Goal: Task Accomplishment & Management: Use online tool/utility

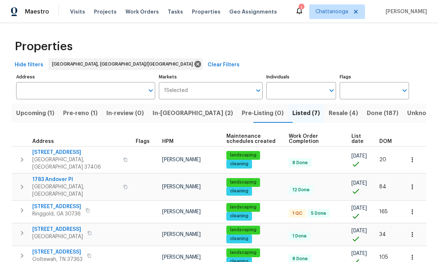
click at [91, 109] on span "Pre-reno (1)" at bounding box center [80, 113] width 35 height 10
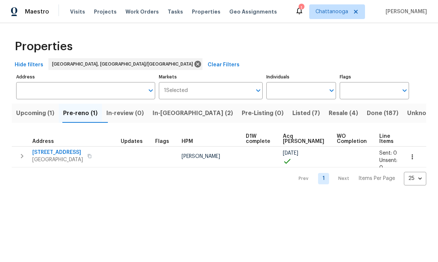
click at [68, 155] on span "1874 E State Line Rd" at bounding box center [57, 152] width 51 height 7
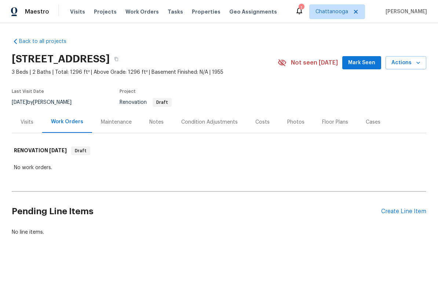
click at [218, 119] on div "Condition Adjustments" at bounding box center [209, 122] width 57 height 7
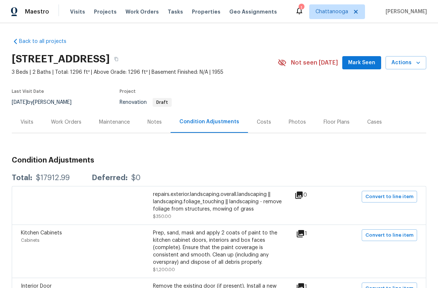
click at [261, 122] on div "Costs" at bounding box center [264, 122] width 14 height 7
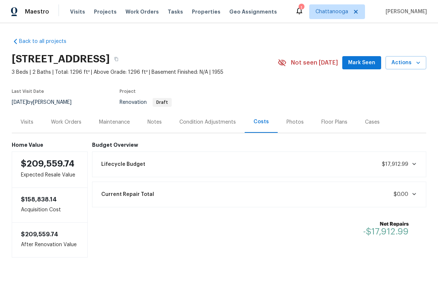
click at [216, 123] on div "Condition Adjustments" at bounding box center [207, 122] width 57 height 7
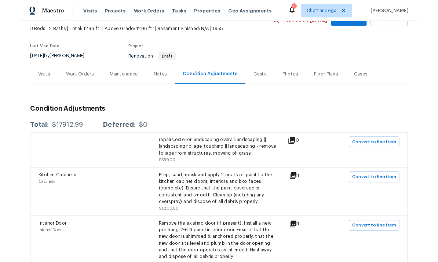
scroll to position [44, 0]
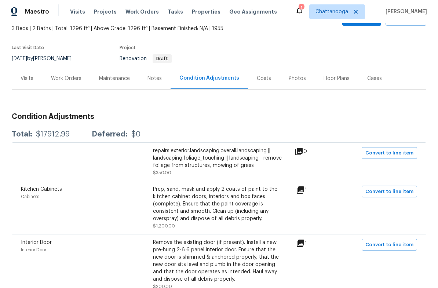
click at [414, 214] on div "Kitchen Cabinets Cabinets Prep, sand, mask and apply 2 coats of paint to the ki…" at bounding box center [219, 208] width 396 height 44
click at [395, 189] on span "Convert to line item" at bounding box center [390, 192] width 48 height 8
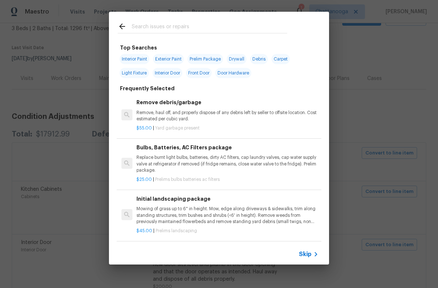
click at [229, 22] on input "text" at bounding box center [210, 27] width 156 height 11
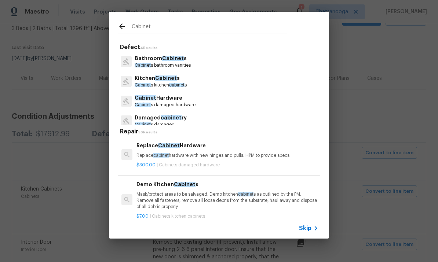
type input "Cabinet"
click at [161, 73] on div "Kitchen Cabinet s Cabinet s kitchen cabinet s" at bounding box center [219, 82] width 203 height 20
click at [173, 85] on span "cabinet" at bounding box center [176, 85] width 15 height 4
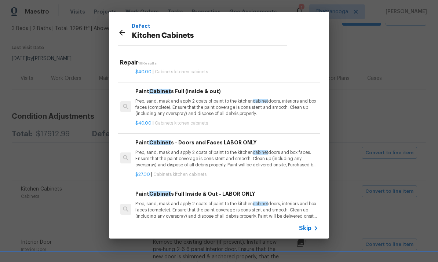
scroll to position [545, 1]
click at [218, 151] on p "Prep, sand, mask and apply 2 coats of paint to the kitchen cabinet doors and bo…" at bounding box center [226, 159] width 182 height 19
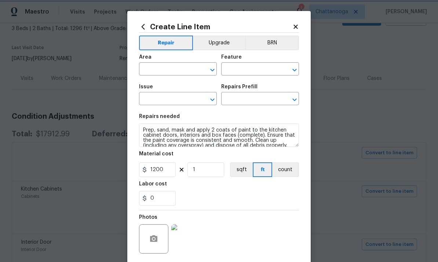
type input "Cabinets"
type input "Kitchen Cabinets"
type input "Paint Cabinets - Doors and Faces LABOR ONLY $27.00"
type textarea "Prep, sand, mask and apply 2 coats of paint to the kitchen cabinet doors and bo…"
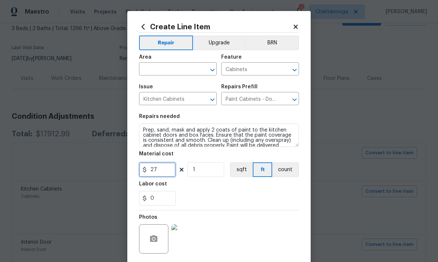
click at [164, 171] on input "27" at bounding box center [157, 170] width 37 height 15
type input "1200"
click at [181, 67] on input "text" at bounding box center [167, 69] width 57 height 11
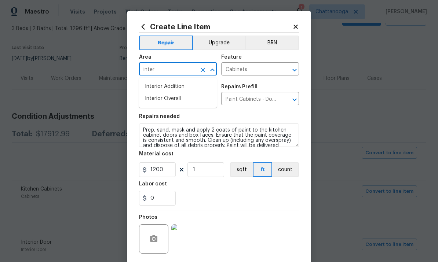
click at [163, 96] on li "Interior Overall" at bounding box center [178, 99] width 78 height 12
type input "Interior Overall"
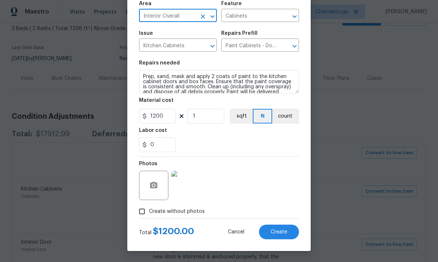
scroll to position [55, 0]
click at [247, 147] on div "0" at bounding box center [219, 145] width 160 height 15
click at [279, 230] on span "Create" at bounding box center [279, 233] width 17 height 6
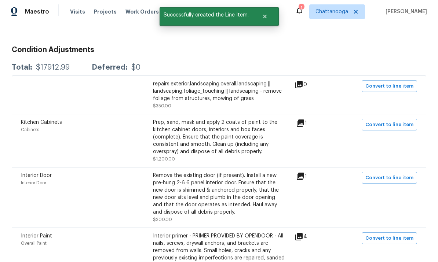
scroll to position [112, 0]
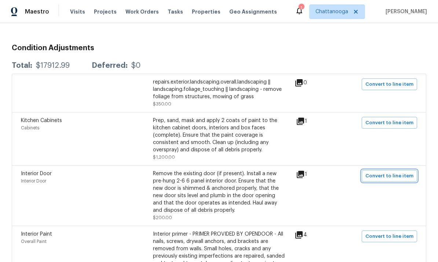
click at [403, 174] on span "Convert to line item" at bounding box center [390, 176] width 48 height 8
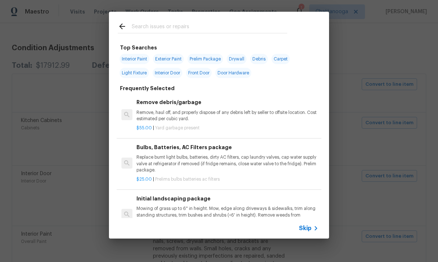
click at [227, 25] on input "text" at bounding box center [210, 27] width 156 height 11
type input "Door"
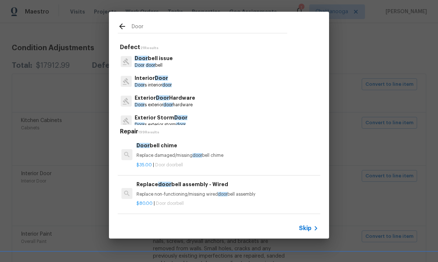
click at [155, 79] on span "Door" at bounding box center [161, 78] width 13 height 5
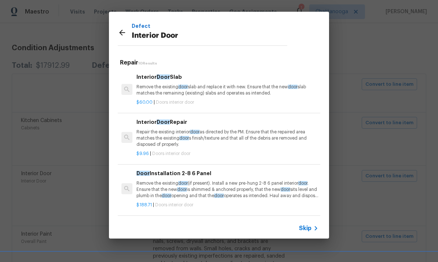
click at [251, 92] on p "Remove the existing door slab and replace it with new. Ensure that the new door…" at bounding box center [228, 90] width 182 height 12
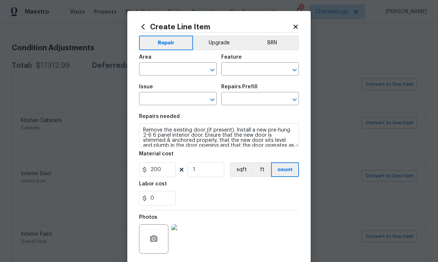
type input "Interior Door"
type input "Interior Door Slab $60.00"
type textarea "Remove the existing door slab and replace it with new. Ensure that the new door…"
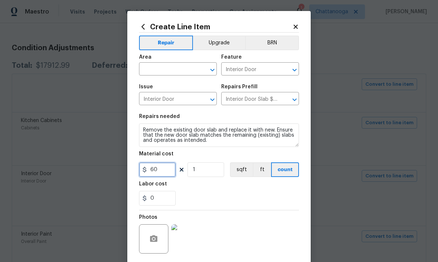
click at [169, 173] on input "60" at bounding box center [157, 170] width 37 height 15
type input "120"
click at [237, 193] on div "0" at bounding box center [219, 198] width 160 height 15
click at [180, 66] on input "text" at bounding box center [167, 69] width 57 height 11
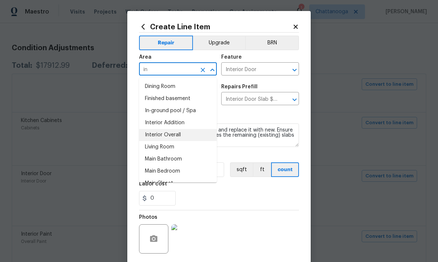
click at [175, 133] on li "Interior Overall" at bounding box center [178, 135] width 78 height 12
type input "Interior Overall"
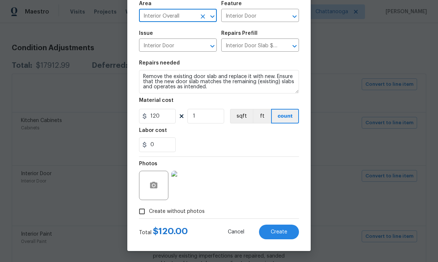
scroll to position [55, 0]
click at [267, 150] on div "0" at bounding box center [219, 145] width 160 height 15
click at [273, 235] on span "Create" at bounding box center [279, 233] width 17 height 6
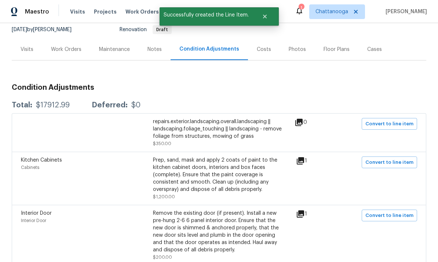
scroll to position [70, 0]
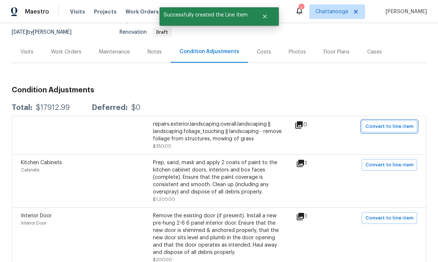
click at [395, 129] on span "Convert to line item" at bounding box center [390, 127] width 48 height 8
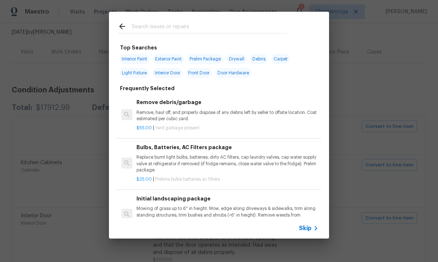
click at [248, 32] on input "text" at bounding box center [210, 27] width 156 height 11
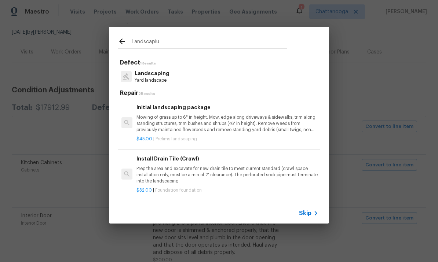
type input "Landscapi"
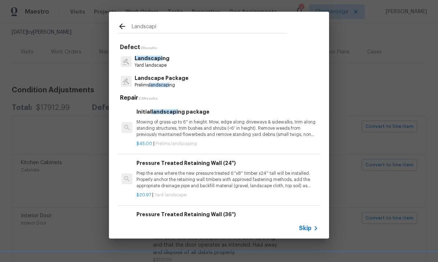
click at [163, 59] on p "Landscapi ng" at bounding box center [152, 59] width 35 height 8
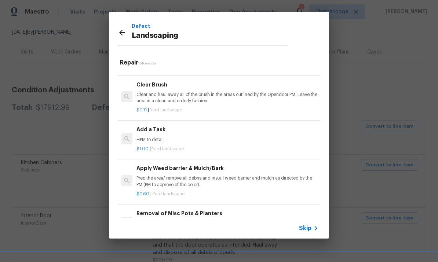
scroll to position [341, 0]
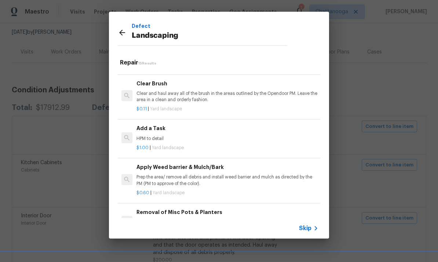
click at [159, 136] on p "HPM to detail" at bounding box center [228, 139] width 182 height 6
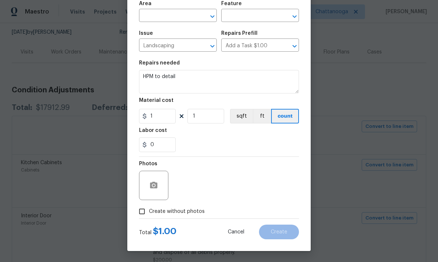
scroll to position [55, 0]
click at [243, 229] on button "Cancel" at bounding box center [236, 232] width 40 height 15
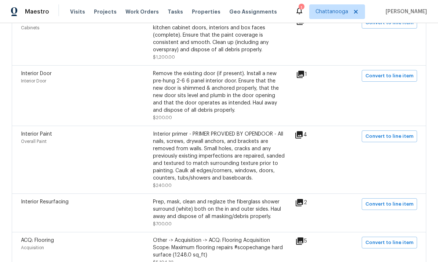
scroll to position [216, 0]
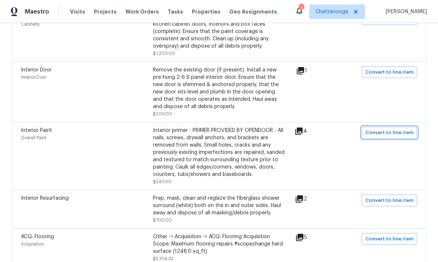
click at [407, 134] on span "Convert to line item" at bounding box center [390, 133] width 48 height 8
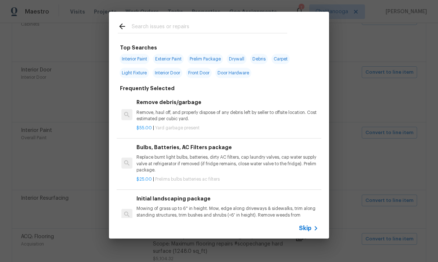
click at [243, 28] on input "text" at bounding box center [210, 27] width 156 height 11
type input "Primer"
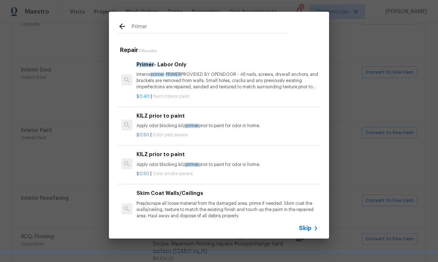
click at [223, 77] on p "Interior primer - PRIMER PROVIDED BY OPENDOOR - All nails, screws, drywall anch…" at bounding box center [228, 81] width 182 height 19
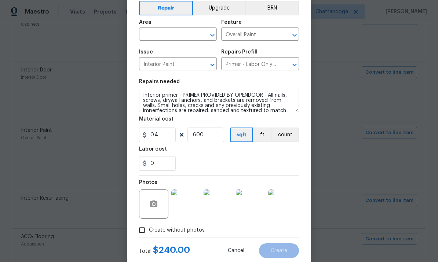
scroll to position [33, 0]
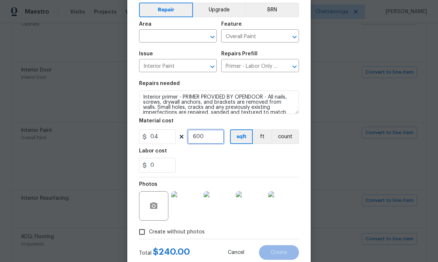
click at [211, 140] on input "600" at bounding box center [206, 137] width 37 height 15
type input "750"
click at [169, 35] on input "text" at bounding box center [167, 36] width 57 height 11
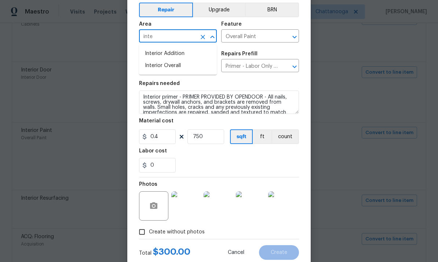
click at [175, 70] on li "Interior Overall" at bounding box center [178, 66] width 78 height 12
type input "Interior Overall"
click at [262, 170] on div "0" at bounding box center [219, 165] width 160 height 15
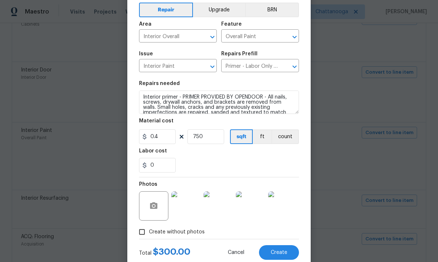
click at [291, 254] on button "Create" at bounding box center [279, 253] width 40 height 15
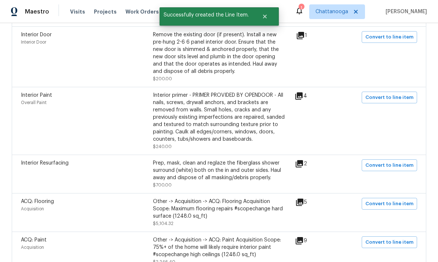
scroll to position [263, 0]
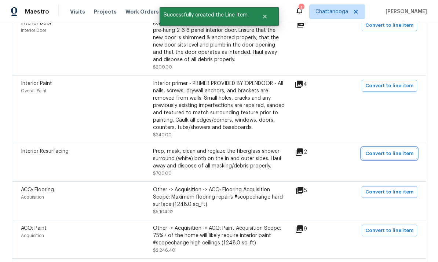
click at [408, 152] on span "Convert to line item" at bounding box center [390, 154] width 48 height 8
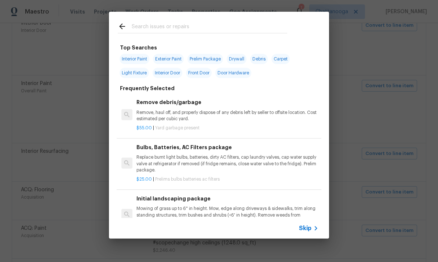
click at [219, 30] on input "text" at bounding box center [210, 27] width 156 height 11
type input "Resurface"
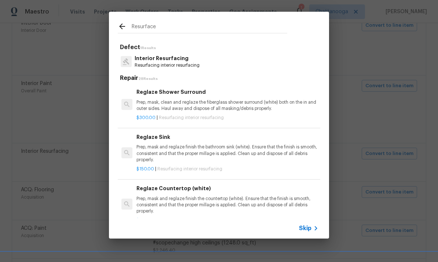
click at [212, 105] on p "Prep, mask, clean and reglaze the fiberglass shower surround (white) both on th…" at bounding box center [228, 105] width 182 height 12
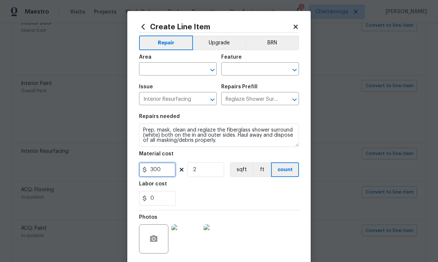
click at [169, 168] on input "300" at bounding box center [157, 170] width 37 height 15
type input "450"
click at [174, 71] on input "text" at bounding box center [167, 69] width 57 height 11
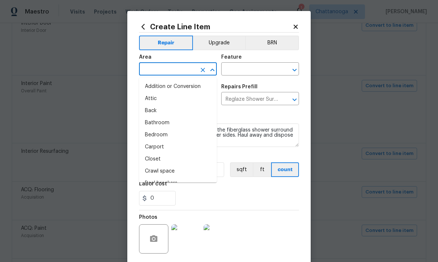
type input "l"
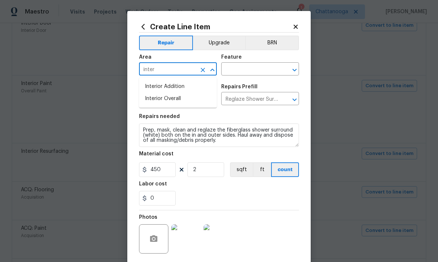
click at [167, 95] on li "Interior Overall" at bounding box center [178, 99] width 78 height 12
type input "Interior Overall"
click at [243, 71] on input "text" at bounding box center [249, 69] width 57 height 11
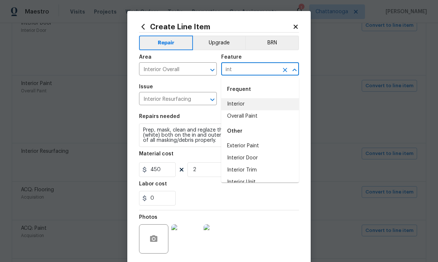
click at [254, 103] on li "Interior" at bounding box center [260, 104] width 78 height 12
type input "Interior"
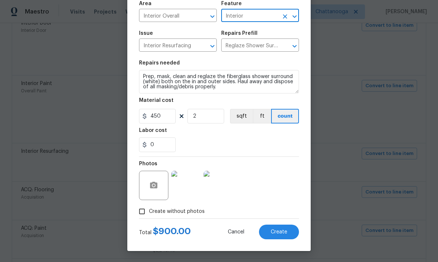
scroll to position [55, 0]
click at [238, 89] on textarea "Prep, mask, clean and reglaze the fiberglass shower surround (white) both on th…" at bounding box center [219, 81] width 160 height 23
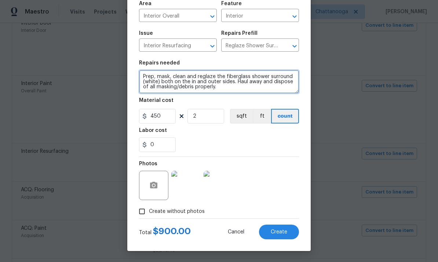
click at [144, 70] on textarea "Prep, mask, clean and reglaze the fiberglass shower surround (white) both on th…" at bounding box center [219, 81] width 160 height 23
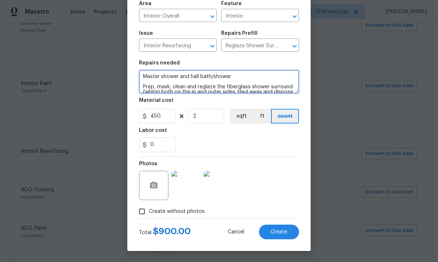
type textarea "Master shower and hall bath/shower Prep, mask, clean and reglaze the fiberglass…"
click at [269, 161] on div "Photos" at bounding box center [219, 181] width 160 height 48
click at [286, 234] on span "Create" at bounding box center [279, 233] width 17 height 6
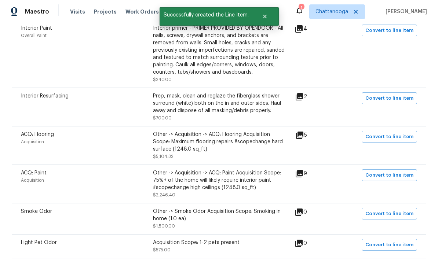
scroll to position [321, 0]
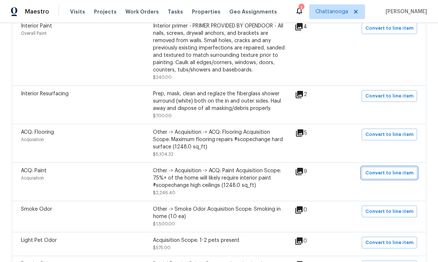
click at [400, 175] on span "Convert to line item" at bounding box center [390, 173] width 48 height 8
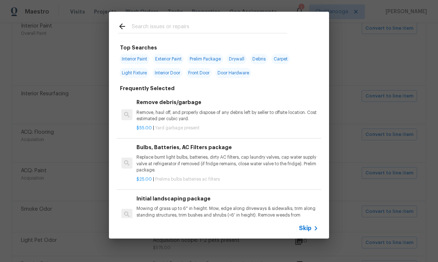
click at [242, 30] on input "text" at bounding box center [210, 27] width 156 height 11
type input "Paint"
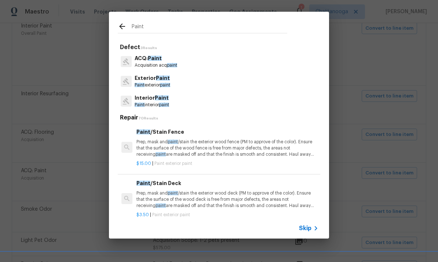
click at [159, 102] on p "Interior Paint" at bounding box center [152, 98] width 35 height 8
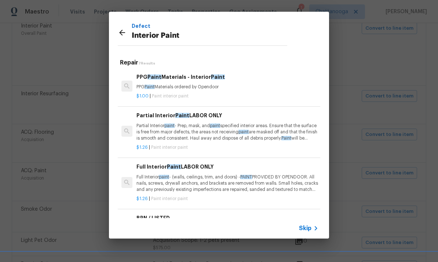
click at [221, 186] on p "Full Interior paint - (walls, ceilings, trim, and doors) - PAINT PROVIDED BY OP…" at bounding box center [228, 183] width 182 height 19
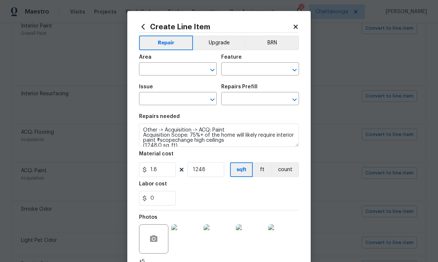
type input "Overall Paint"
type input "Interior Paint"
type input "Full Interior Paint LABOR ONLY $1.26"
type textarea "Full Interior paint - (walls, ceilings, trim, and doors) - PAINT PROVIDED BY OP…"
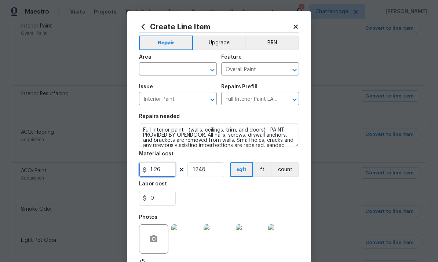
click at [167, 175] on input "1.26" at bounding box center [157, 170] width 37 height 15
type input "1.38"
click at [175, 70] on input "text" at bounding box center [167, 69] width 57 height 11
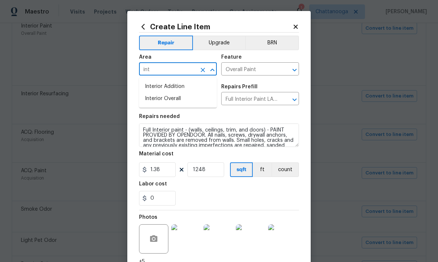
click at [188, 98] on li "Interior Overall" at bounding box center [178, 99] width 78 height 12
type input "Interior Overall"
click at [246, 202] on div "0" at bounding box center [219, 198] width 160 height 15
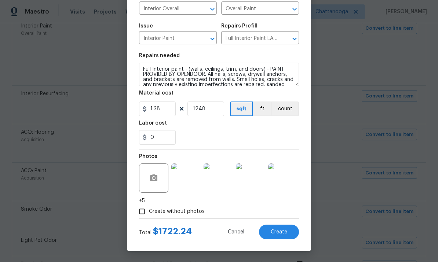
scroll to position [62, 0]
click at [290, 232] on button "Create" at bounding box center [279, 232] width 40 height 15
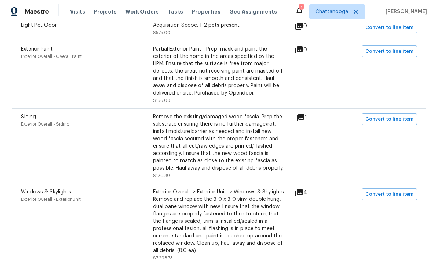
scroll to position [537, 0]
click at [404, 123] on span "Convert to line item" at bounding box center [390, 119] width 48 height 8
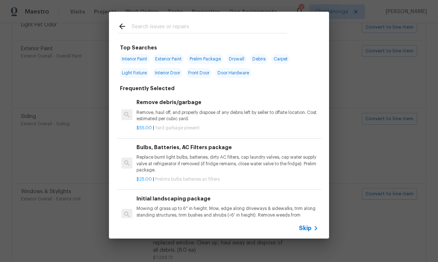
click at [221, 22] on input "text" at bounding box center [210, 27] width 156 height 11
type input "Siding"
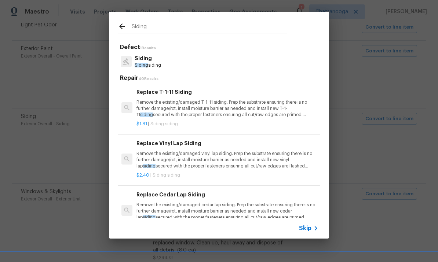
click at [211, 161] on p "Remove the existing/damaged vinyl lap siding. Prep the substrate ensuring there…" at bounding box center [228, 160] width 182 height 19
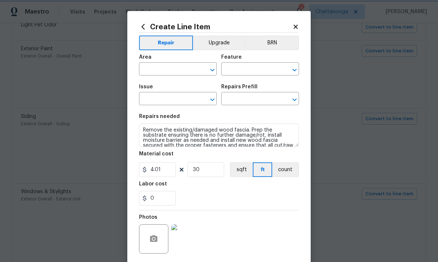
type input "Exterior Overall"
type input "Siding"
type input "Replace Vinyl Lap Siding $2.40"
type textarea "Remove the existing/damaged vinyl lap siding. Prep the substrate ensuring there…"
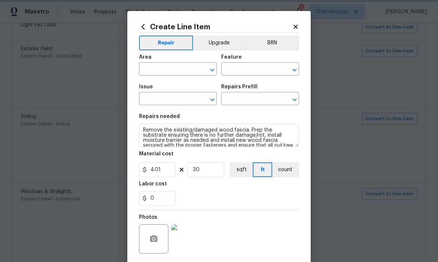
type input "2.4"
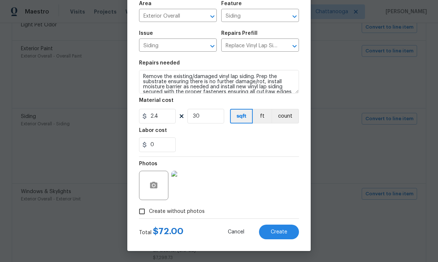
scroll to position [55, 0]
click at [217, 117] on input "30" at bounding box center [206, 116] width 37 height 15
type input "100"
click at [232, 148] on div "0" at bounding box center [219, 145] width 160 height 15
click at [189, 181] on img at bounding box center [185, 185] width 29 height 29
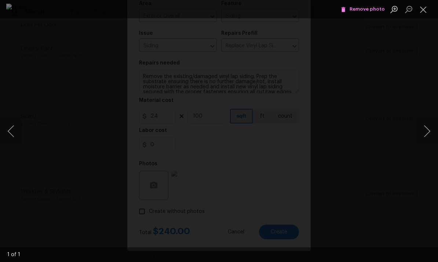
click at [423, 10] on button "Close lightbox" at bounding box center [423, 9] width 15 height 13
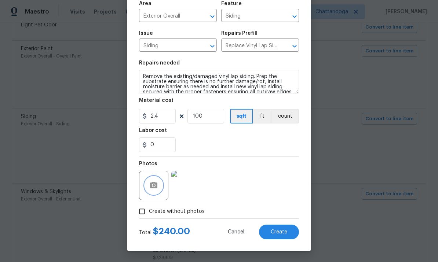
click at [155, 188] on icon "button" at bounding box center [153, 185] width 7 height 7
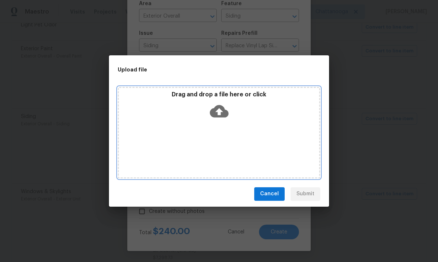
click at [214, 117] on icon at bounding box center [219, 111] width 19 height 12
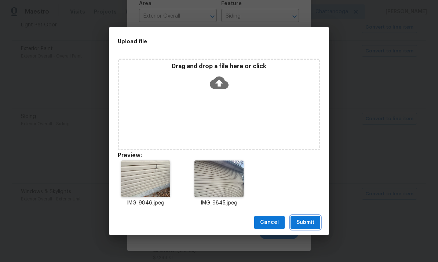
click at [317, 224] on button "Submit" at bounding box center [306, 223] width 30 height 14
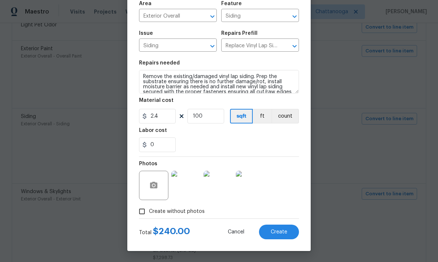
click at [285, 230] on span "Create" at bounding box center [279, 233] width 17 height 6
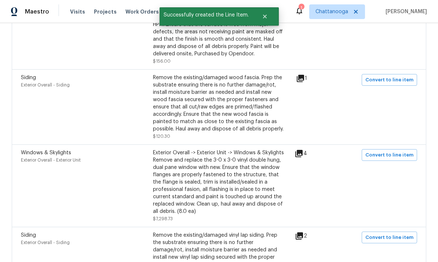
scroll to position [577, 0]
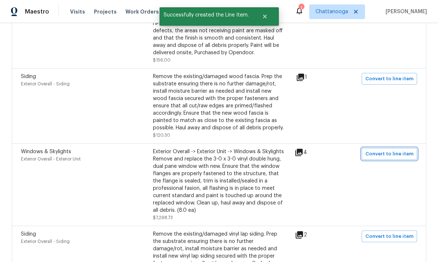
click at [400, 158] on span "Convert to line item" at bounding box center [390, 154] width 48 height 8
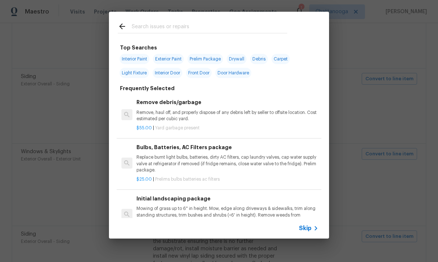
click at [231, 32] on input "text" at bounding box center [210, 27] width 156 height 11
type input "Window"
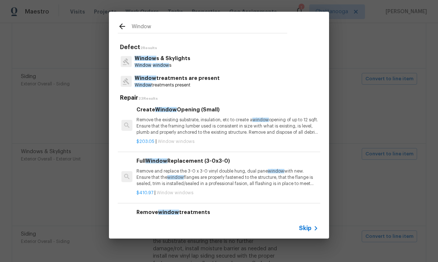
scroll to position [98, 0]
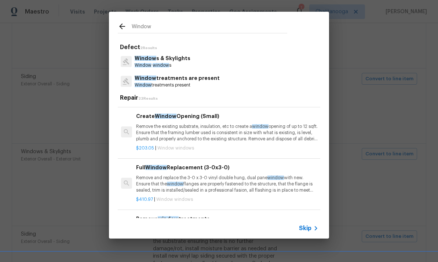
click at [207, 186] on p "Remove and replace the 3-0 x 3-0 vinyl double hung, dual pane window with new. …" at bounding box center [227, 184] width 182 height 19
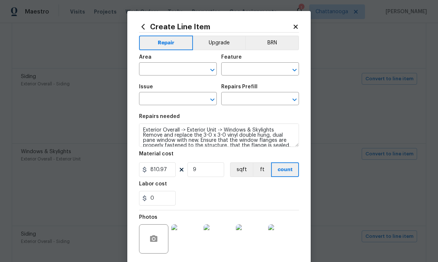
type input "Exterior Overall"
type input "Exterior Unit"
type input "Windows & Skylights"
type input "Full Window Replacement (3-0x3-0) $410.97"
type textarea "Remove and replace the 3-0 x 3-0 vinyl double hung, dual pane window with new. …"
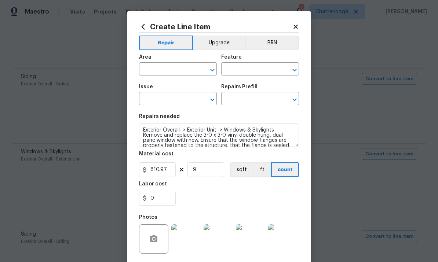
type input "410.97"
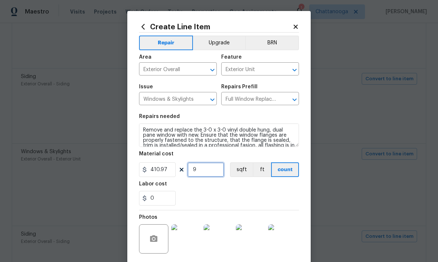
click at [213, 177] on input "9" at bounding box center [206, 170] width 37 height 15
type input "1"
click at [175, 169] on input "410.97" at bounding box center [157, 170] width 37 height 15
type input "1"
click at [198, 140] on textarea "Remove and replace the 3-0 x 3-0 vinyl double hung, dual pane window with new. …" at bounding box center [219, 135] width 160 height 23
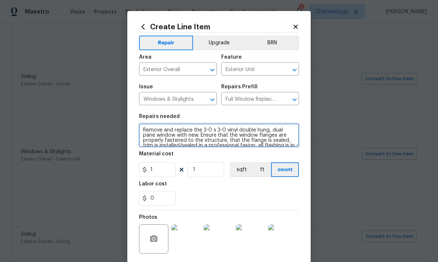
click at [203, 138] on textarea "Remove and replace the 3-0 x 3-0 vinyl double hung, dual pane window with new. …" at bounding box center [219, 135] width 160 height 23
click at [215, 140] on textarea "Remove and replace the 3-0 x 3-0 vinyl double hung, dual pane window with new. …" at bounding box center [219, 135] width 160 height 23
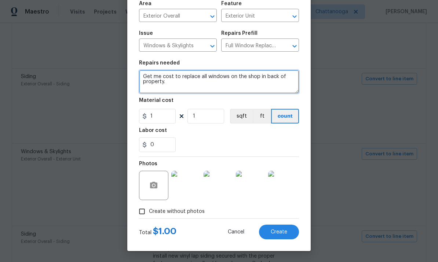
scroll to position [55, 0]
type textarea "Get me cost to replace all windows on the shop in back of property."
click at [273, 139] on div "0" at bounding box center [219, 145] width 160 height 15
click at [287, 235] on button "Create" at bounding box center [279, 232] width 40 height 15
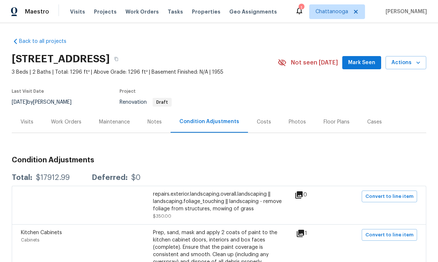
scroll to position [0, 0]
click at [118, 124] on div "Maintenance" at bounding box center [114, 122] width 31 height 7
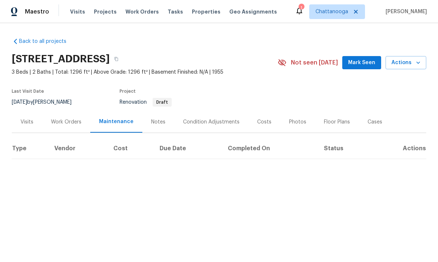
click at [57, 116] on div "Work Orders" at bounding box center [66, 122] width 48 height 22
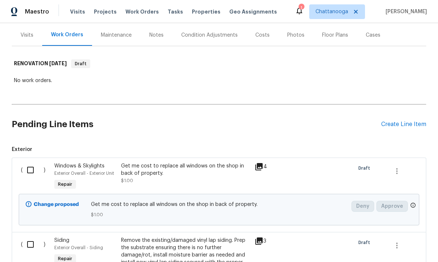
scroll to position [77, 0]
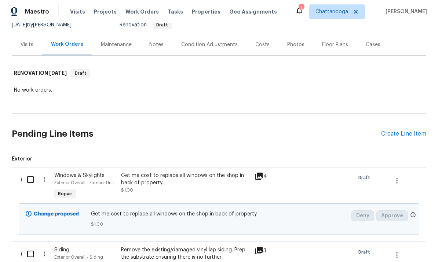
click at [413, 135] on div "Create Line Item" at bounding box center [403, 134] width 45 height 7
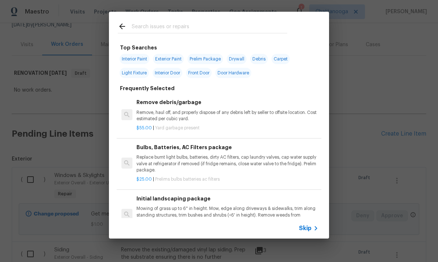
click at [200, 26] on input "text" at bounding box center [210, 27] width 156 height 11
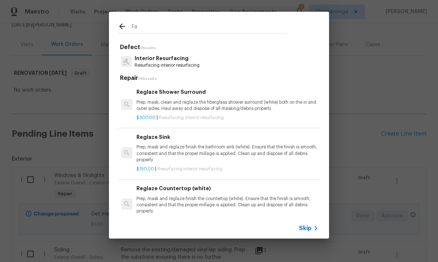
type input "F"
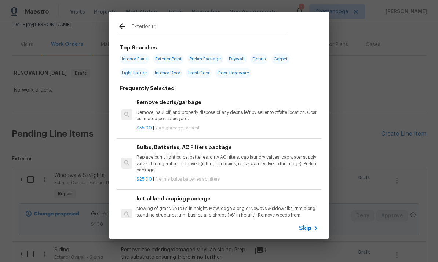
type input "Exterior trim"
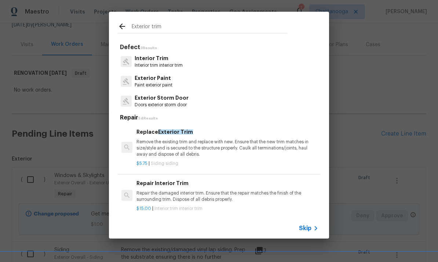
click at [189, 144] on p "Remove the existing trim and replace with new. Ensure that the new trim matches…" at bounding box center [228, 148] width 182 height 19
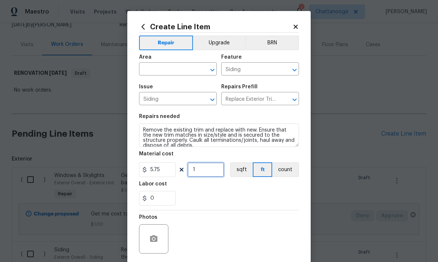
click at [213, 168] on input "1" at bounding box center [206, 170] width 37 height 15
click at [242, 197] on div "0" at bounding box center [219, 198] width 160 height 15
click at [202, 172] on input "25" at bounding box center [206, 170] width 37 height 15
type input "30"
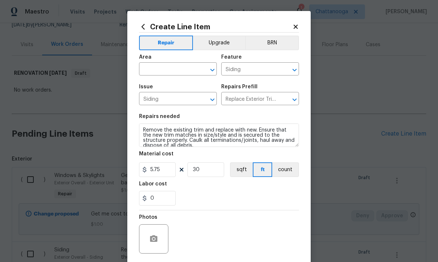
click at [179, 72] on input "text" at bounding box center [167, 69] width 57 height 11
click at [172, 99] on li "Exterior Overall" at bounding box center [178, 99] width 78 height 12
type input "Exterior Overall"
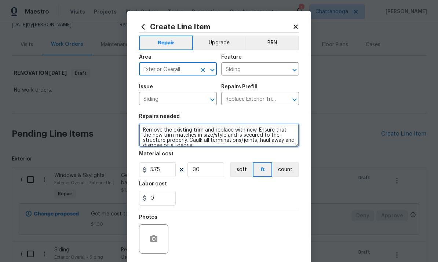
click at [184, 138] on textarea "Remove the existing trim and replace with new. Ensure that the new trim matches…" at bounding box center [219, 135] width 160 height 23
click at [189, 138] on textarea "Remove the existing trim and replace with new. Ensure that the new trim matches…" at bounding box center [219, 135] width 160 height 23
click at [196, 140] on textarea "Remove the existing trim and replace with new. Ensure that the new trim matches…" at bounding box center [219, 135] width 160 height 23
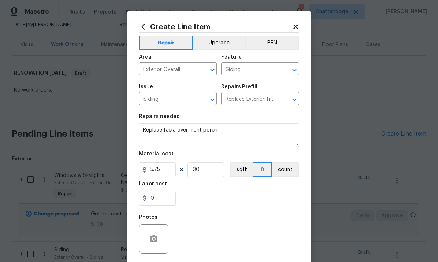
click at [234, 204] on div "0" at bounding box center [219, 198] width 160 height 15
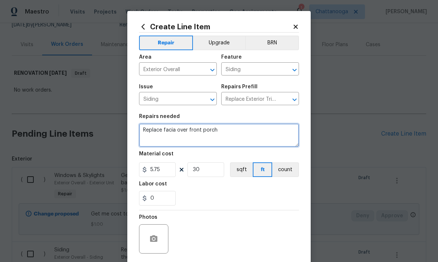
click at [271, 132] on textarea "Replace facia over front porch" at bounding box center [219, 135] width 160 height 23
type textarea "Replace facia over front porch. Paint to match"
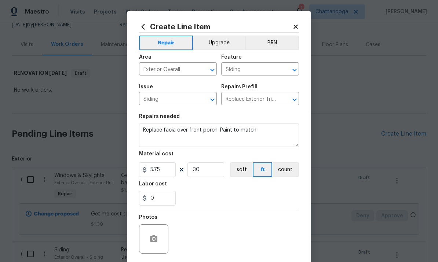
click at [239, 204] on div "0" at bounding box center [219, 198] width 160 height 15
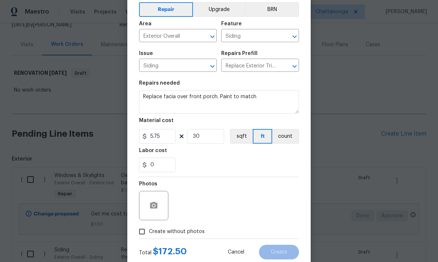
scroll to position [33, 0]
click at [191, 240] on label "Create without photos" at bounding box center [170, 233] width 70 height 14
click at [149, 240] on input "Create without photos" at bounding box center [142, 233] width 14 height 14
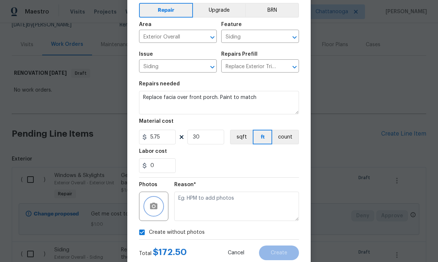
click at [158, 214] on button "button" at bounding box center [154, 207] width 18 height 18
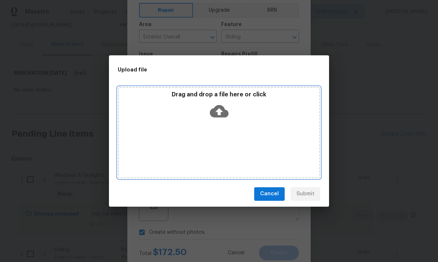
click at [221, 102] on icon at bounding box center [219, 111] width 19 height 19
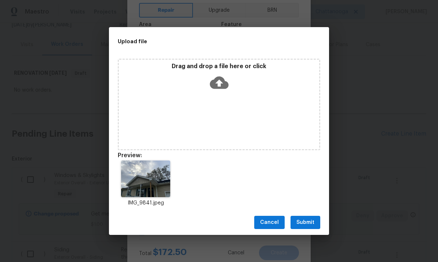
click at [317, 224] on button "Submit" at bounding box center [306, 223] width 30 height 14
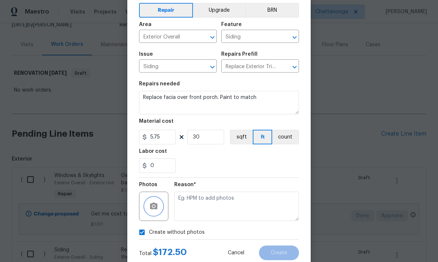
checkbox input "false"
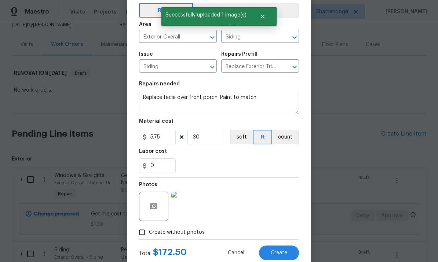
click at [293, 257] on button "Create" at bounding box center [279, 253] width 40 height 15
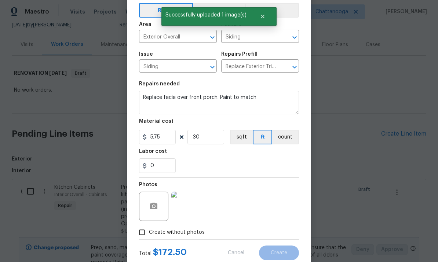
type input "0"
checkbox input "true"
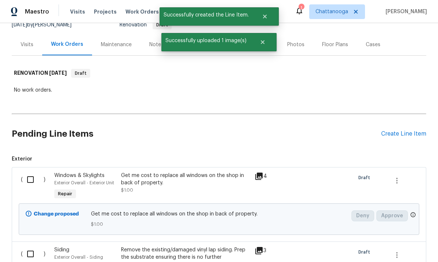
click at [404, 134] on div "Create Line Item" at bounding box center [403, 134] width 45 height 7
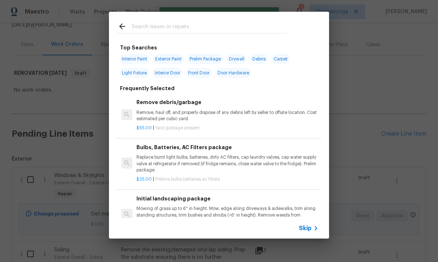
click at [228, 27] on input "text" at bounding box center [210, 27] width 156 height 11
type input "Exterior paint"
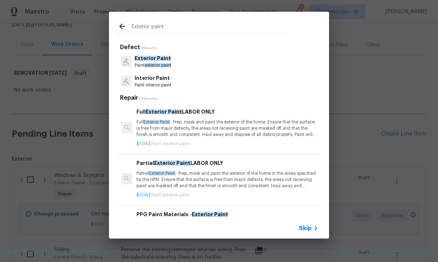
click at [159, 61] on p "Exterior Paint" at bounding box center [153, 59] width 37 height 8
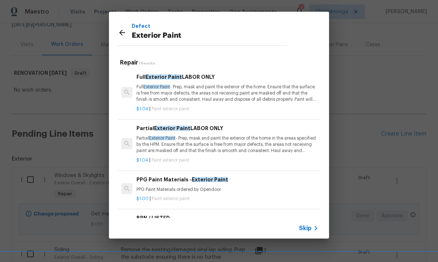
click at [213, 144] on p "Partial Exterior Paint - Prep, mask and paint the exterior of the home in the a…" at bounding box center [228, 144] width 182 height 19
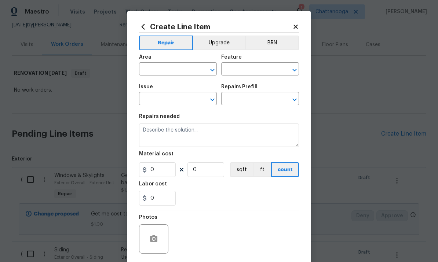
type input "Overall Paint"
type input "Exterior Paint"
type input "Partial Exterior Paint LABOR ONLY $1.04"
type textarea "Partial Exterior Paint - Prep, mask and paint the exterior of the home in the a…"
type input "1.04"
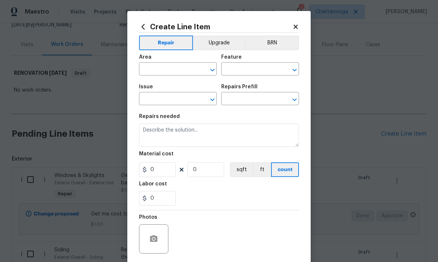
type input "1"
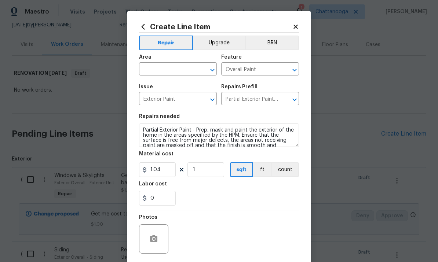
click at [164, 71] on input "text" at bounding box center [167, 69] width 57 height 11
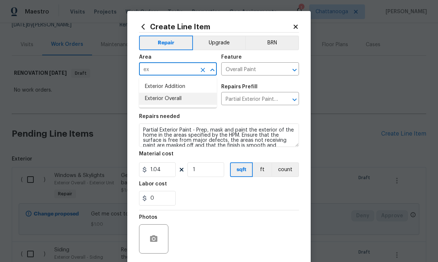
click at [182, 100] on li "Exterior Overall" at bounding box center [178, 99] width 78 height 12
type input "Exterior Overall"
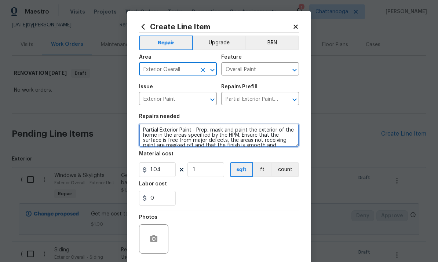
click at [186, 136] on textarea "Partial Exterior Paint - Prep, mask and paint the exterior of the home in the a…" at bounding box center [219, 135] width 160 height 23
click at [186, 139] on textarea "Partial Exterior Paint - Prep, mask and paint the exterior of the home in the a…" at bounding box center [219, 135] width 160 height 23
click at [193, 140] on textarea "Partial Exterior Paint - Prep, mask and paint the exterior of the home in the a…" at bounding box center [219, 135] width 160 height 23
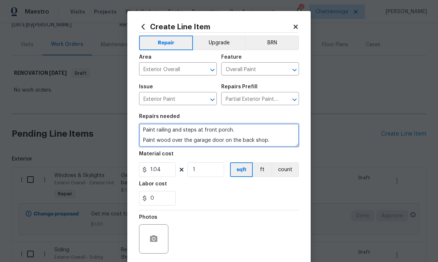
type textarea "Paint railing and steps at front porch. Paint wood over the garage door on the …"
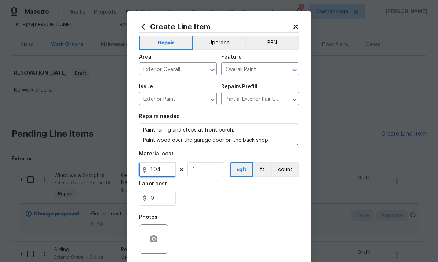
click at [162, 172] on input "1.04" at bounding box center [157, 170] width 37 height 15
type input "740"
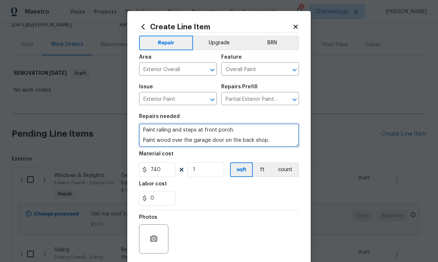
click at [286, 147] on textarea "Paint railing and steps at front porch. Paint wood over the garage door on the …" at bounding box center [219, 135] width 160 height 23
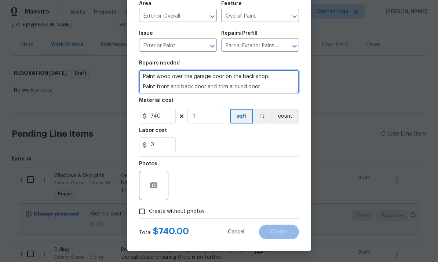
scroll to position [55, 0]
type textarea "Paint railing and steps at front porch. Paint wood over the garage door on the …"
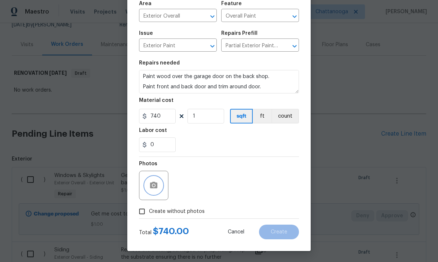
click at [160, 185] on button "button" at bounding box center [154, 186] width 18 height 18
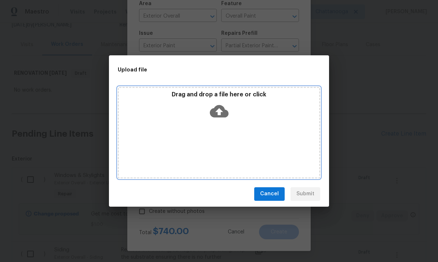
click at [221, 104] on icon at bounding box center [219, 111] width 19 height 19
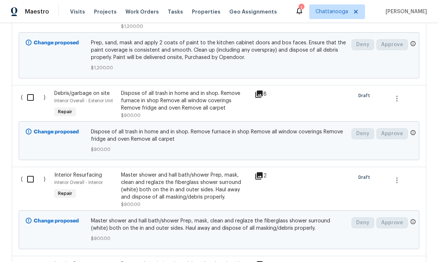
scroll to position [793, 0]
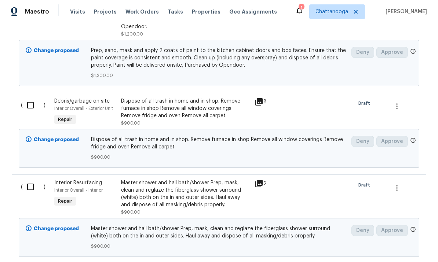
click at [170, 106] on div "Dispose of all trash in home and in shop. Remove furnace in shop Remove all win…" at bounding box center [185, 109] width 129 height 22
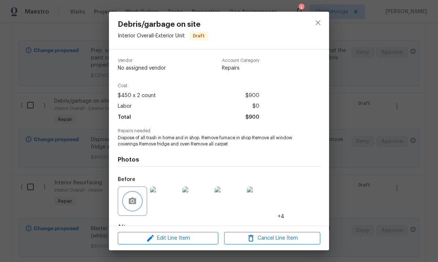
click at [130, 202] on icon "button" at bounding box center [132, 201] width 7 height 7
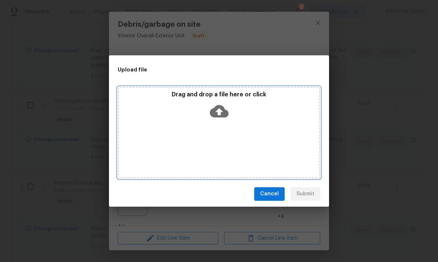
click at [221, 110] on icon at bounding box center [219, 111] width 19 height 12
